Goal: Communication & Community: Connect with others

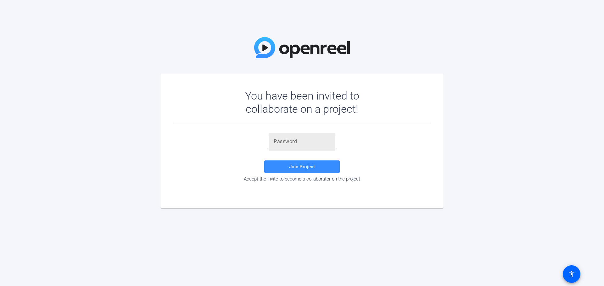
drag, startPoint x: 299, startPoint y: 141, endPoint x: 303, endPoint y: 145, distance: 6.0
click at [299, 141] on input "text" at bounding box center [302, 142] width 57 height 8
paste input "dgsXhz"
type input "dgsXhz"
click at [278, 162] on span at bounding box center [301, 166] width 75 height 15
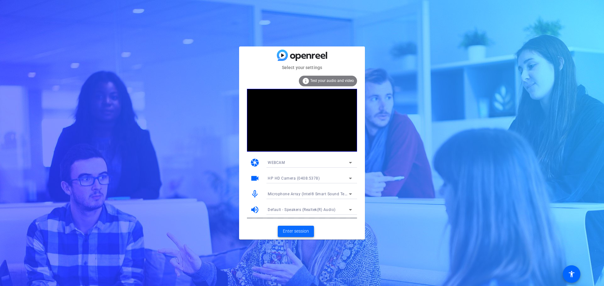
click at [288, 227] on span at bounding box center [296, 231] width 36 height 15
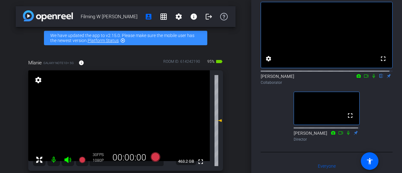
scroll to position [31, 0]
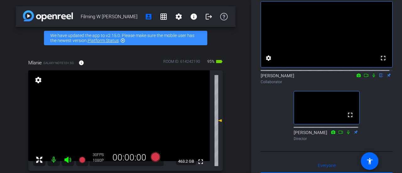
click at [372, 78] on icon at bounding box center [374, 75] width 5 height 4
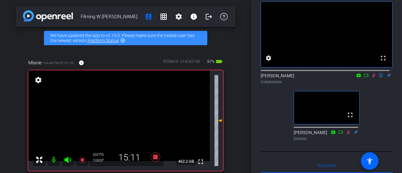
click at [372, 78] on icon at bounding box center [374, 75] width 5 height 4
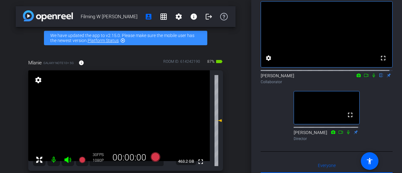
click at [372, 78] on icon at bounding box center [374, 75] width 5 height 4
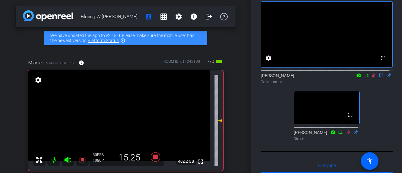
click at [373, 78] on icon at bounding box center [374, 76] width 3 height 4
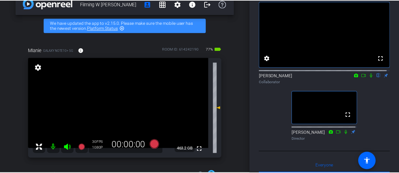
scroll to position [0, 0]
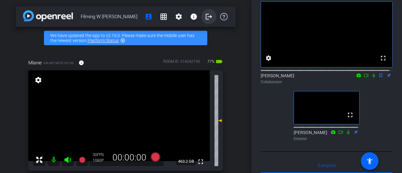
click at [209, 21] on span at bounding box center [209, 16] width 15 height 15
